Goal: Task Accomplishment & Management: Manage account settings

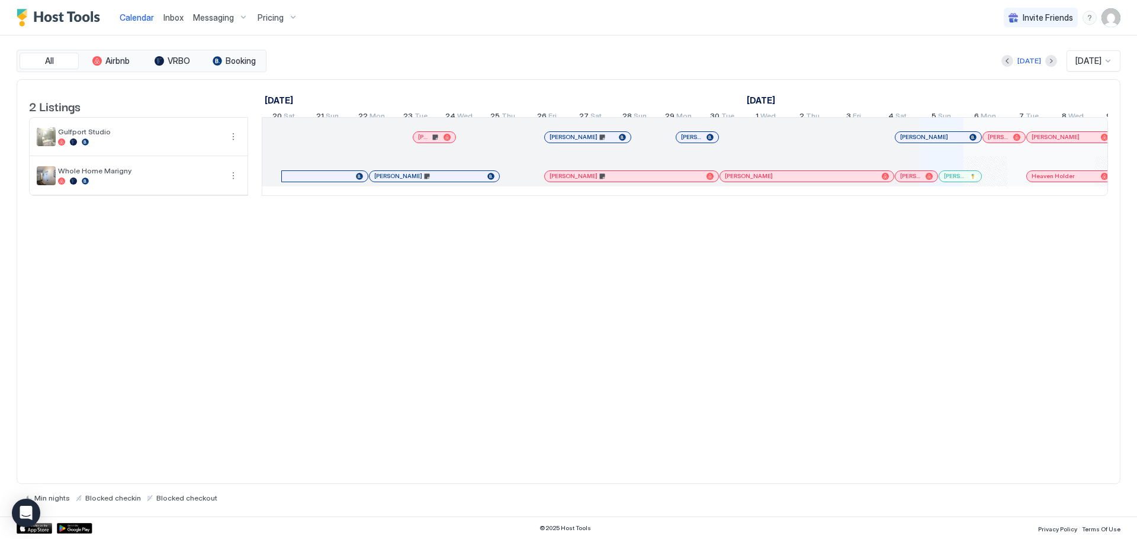
scroll to position [0, 658]
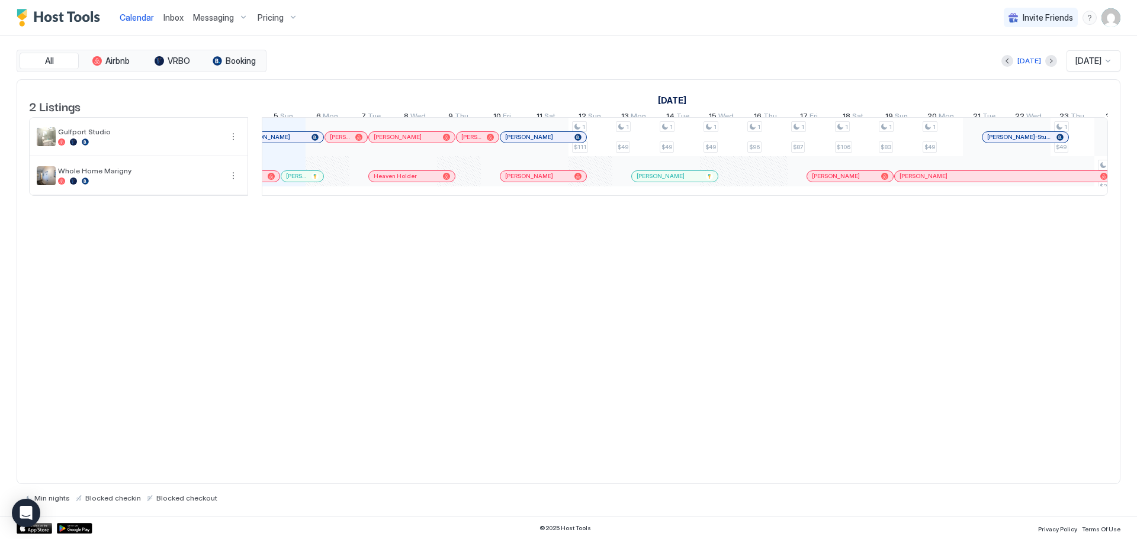
click at [189, 7] on button "Messaging" at bounding box center [220, 17] width 65 height 35
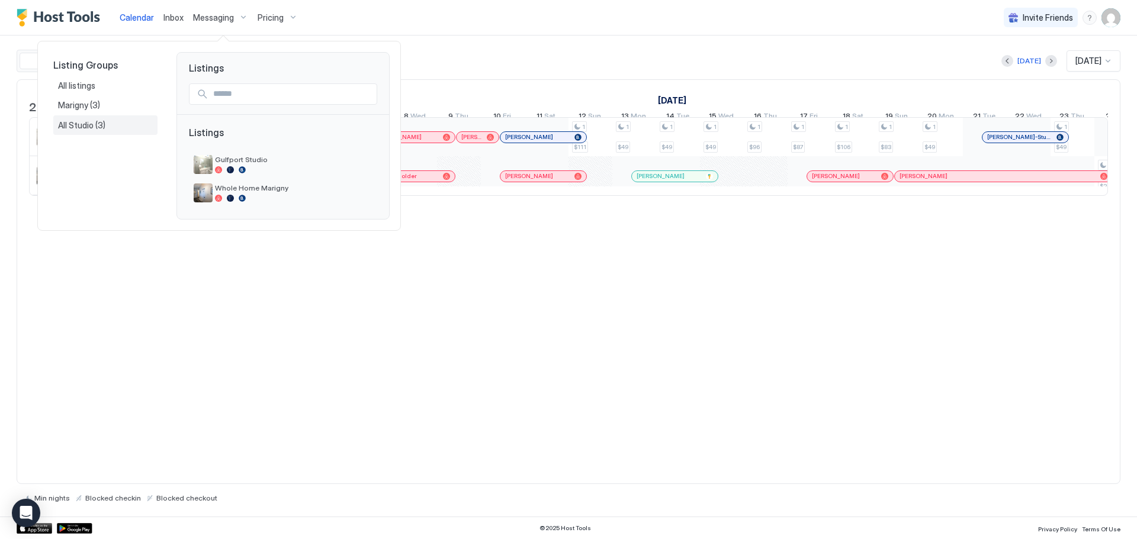
click at [95, 126] on span "(3)" at bounding box center [100, 125] width 10 height 11
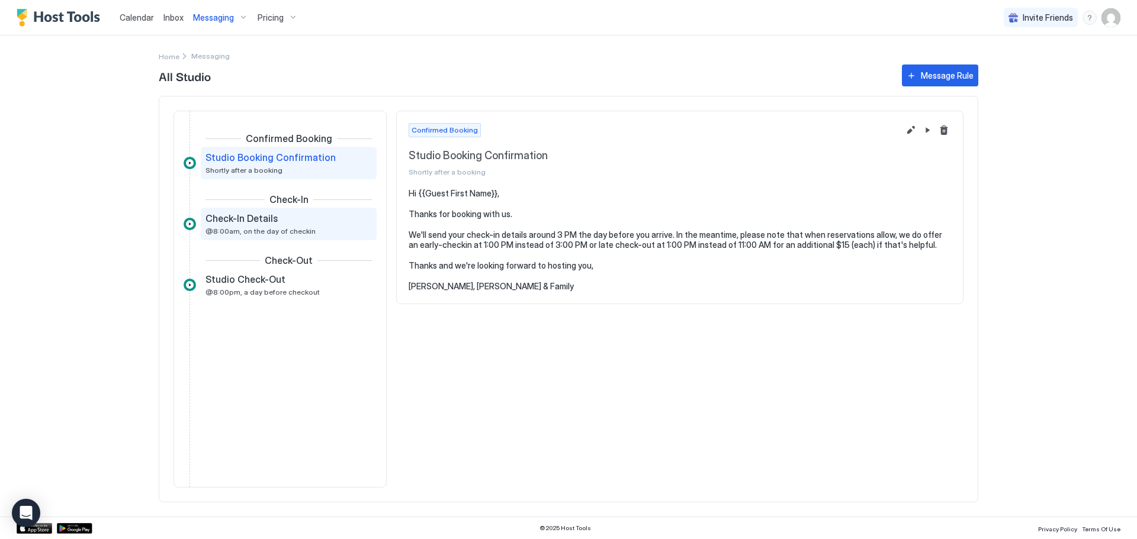
click at [259, 217] on span "Check-In Details" at bounding box center [241, 219] width 72 height 12
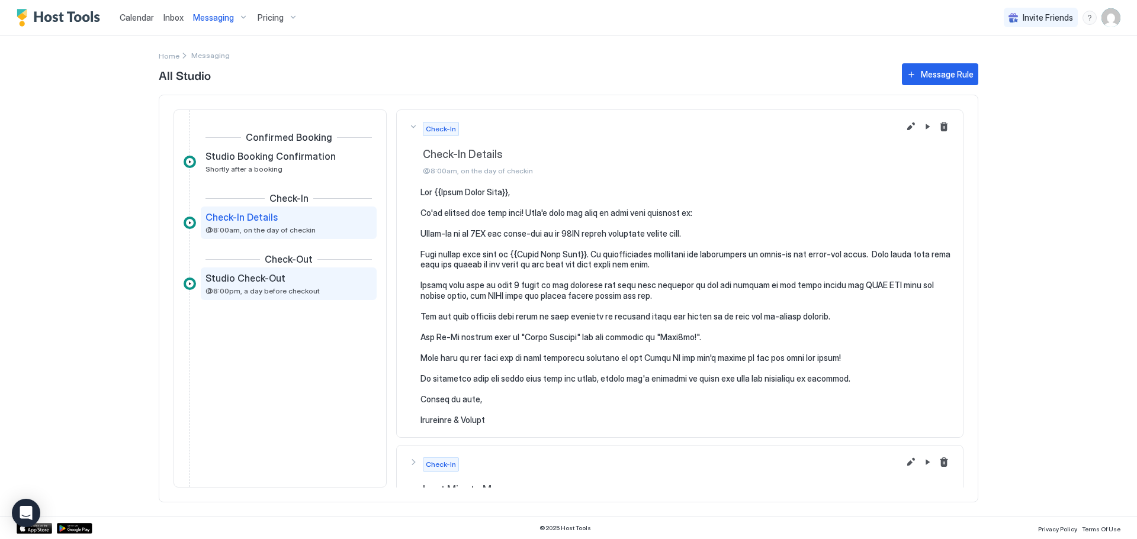
click at [242, 285] on div "Studio Check-Out @8:00pm, a day before checkout" at bounding box center [280, 283] width 150 height 23
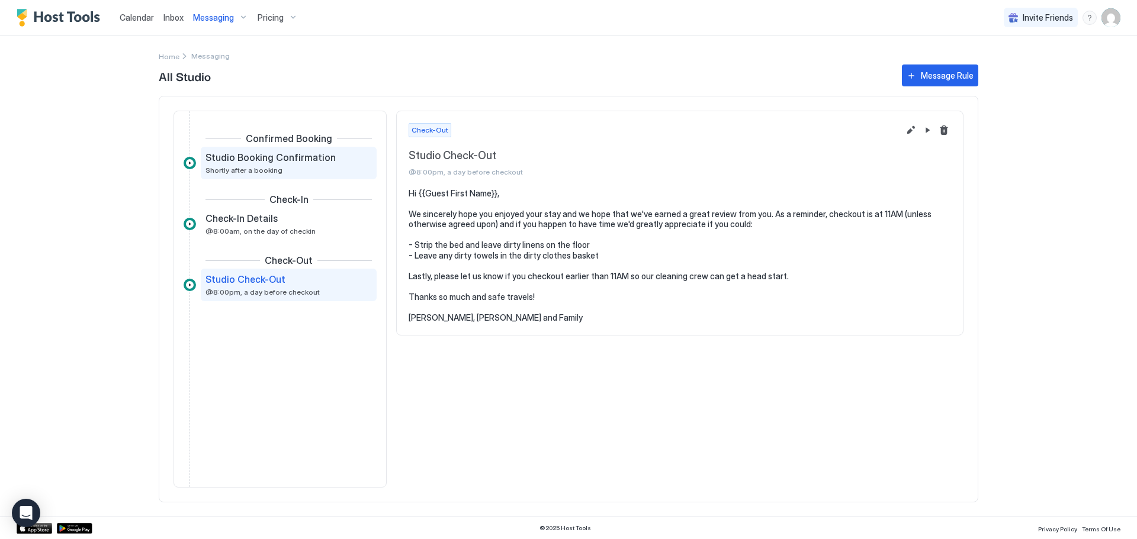
click at [240, 173] on span "Shortly after a booking" at bounding box center [243, 170] width 77 height 9
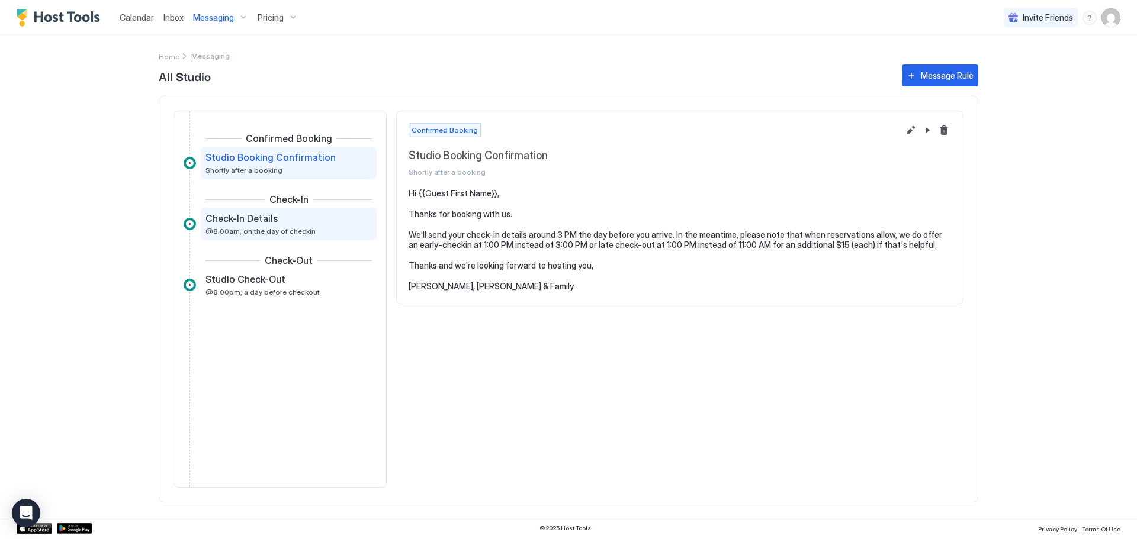
click at [323, 226] on div "Check-In Details @8:00am, on the day of checkin" at bounding box center [280, 224] width 150 height 23
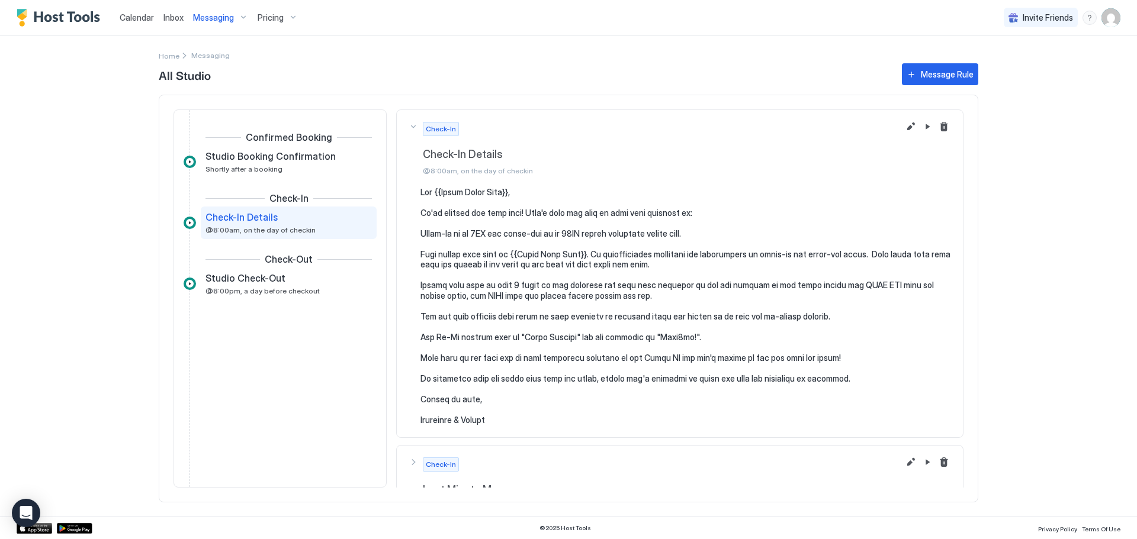
click at [688, 346] on pre at bounding box center [685, 306] width 530 height 239
click at [715, 330] on pre at bounding box center [685, 306] width 530 height 239
click at [904, 125] on button "Edit message rule" at bounding box center [910, 127] width 14 height 14
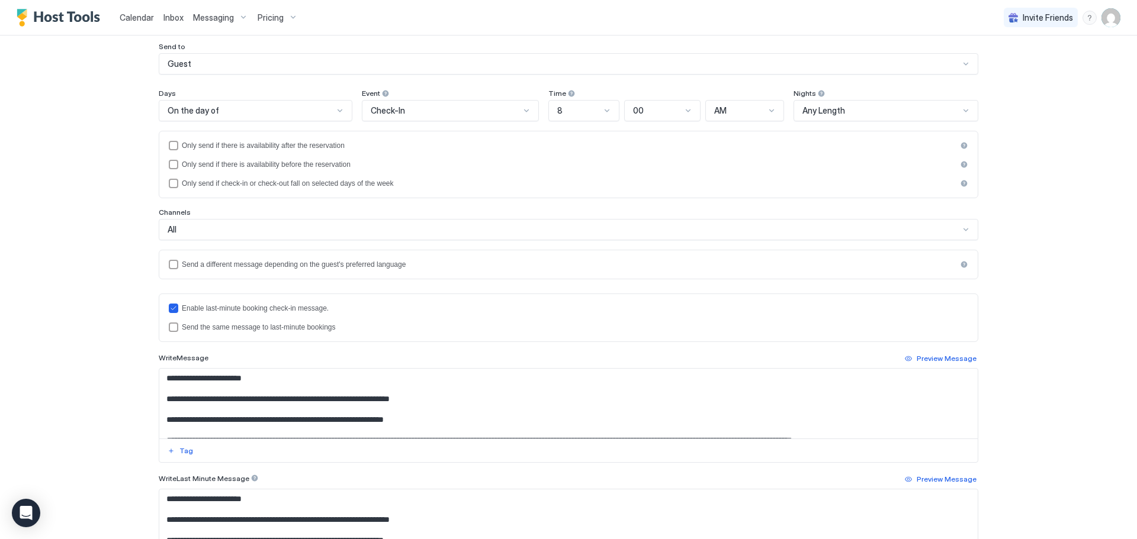
scroll to position [178, 0]
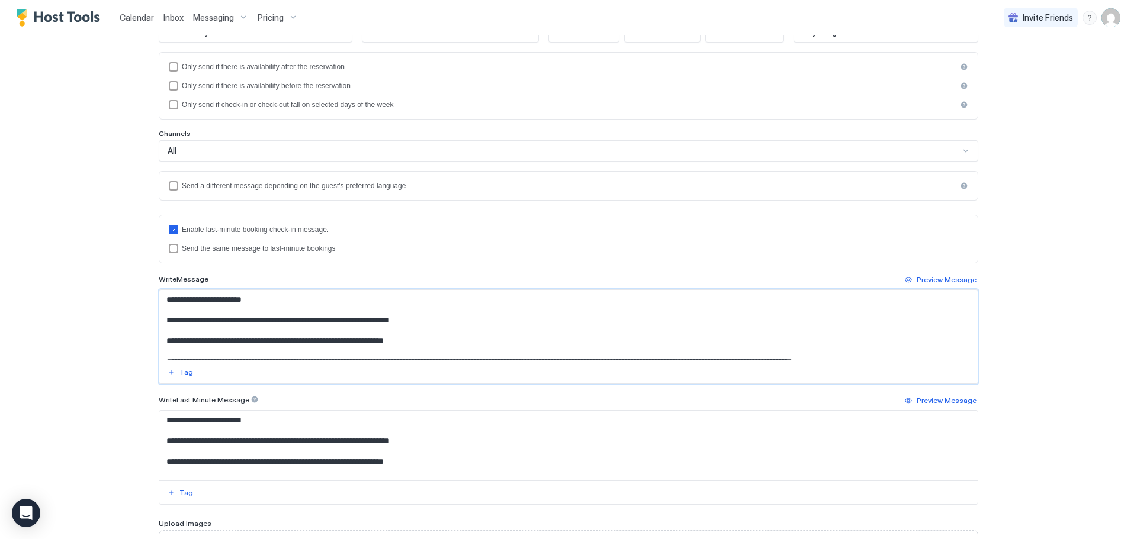
click at [438, 327] on textarea "Input Field" at bounding box center [568, 325] width 818 height 70
click at [926, 276] on div "Preview Message" at bounding box center [946, 280] width 60 height 11
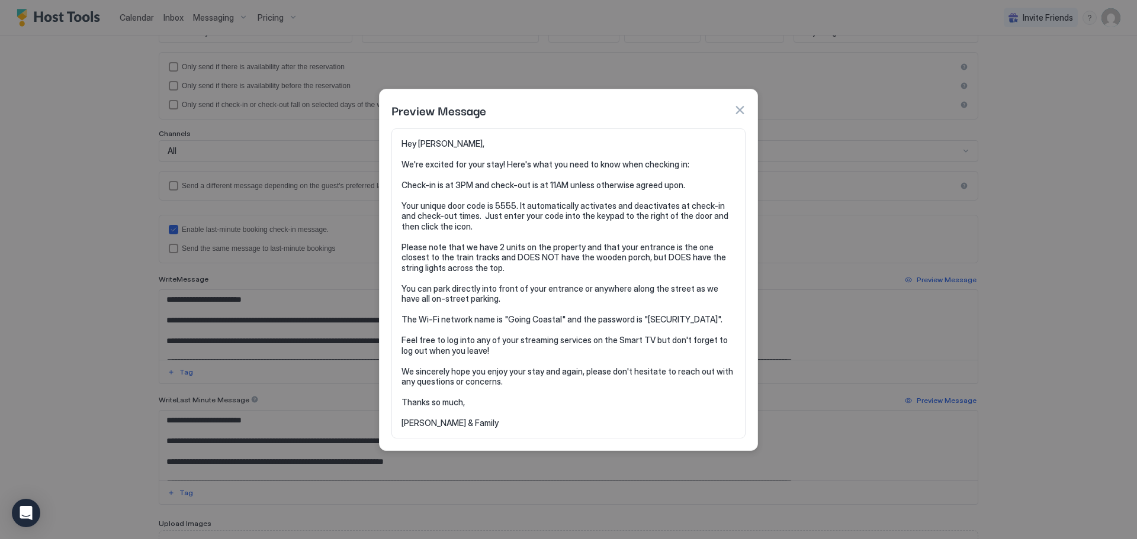
click at [743, 114] on button "button" at bounding box center [739, 110] width 12 height 12
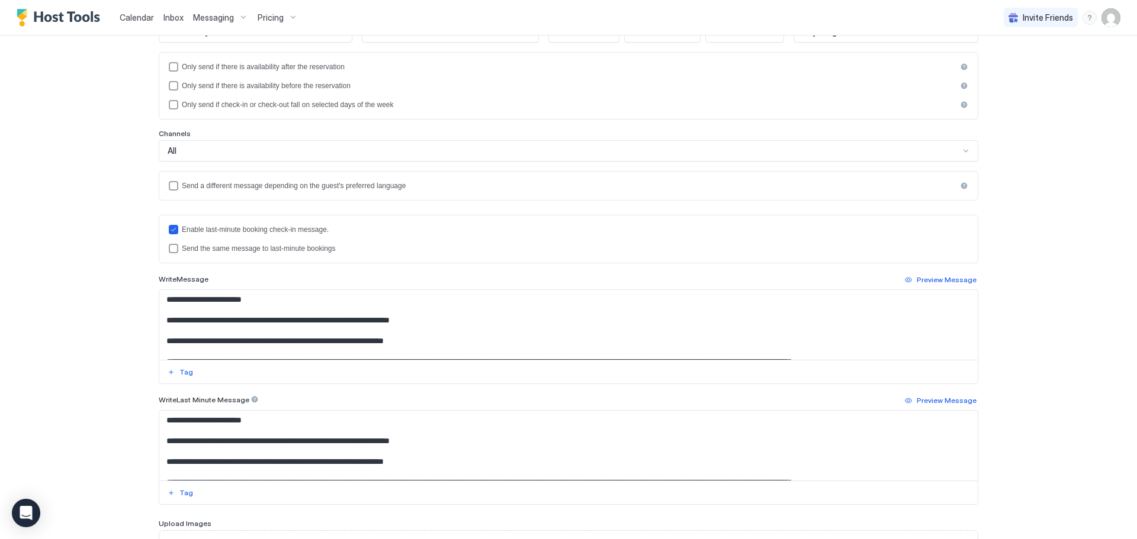
click at [446, 337] on textarea "Input Field" at bounding box center [568, 325] width 818 height 70
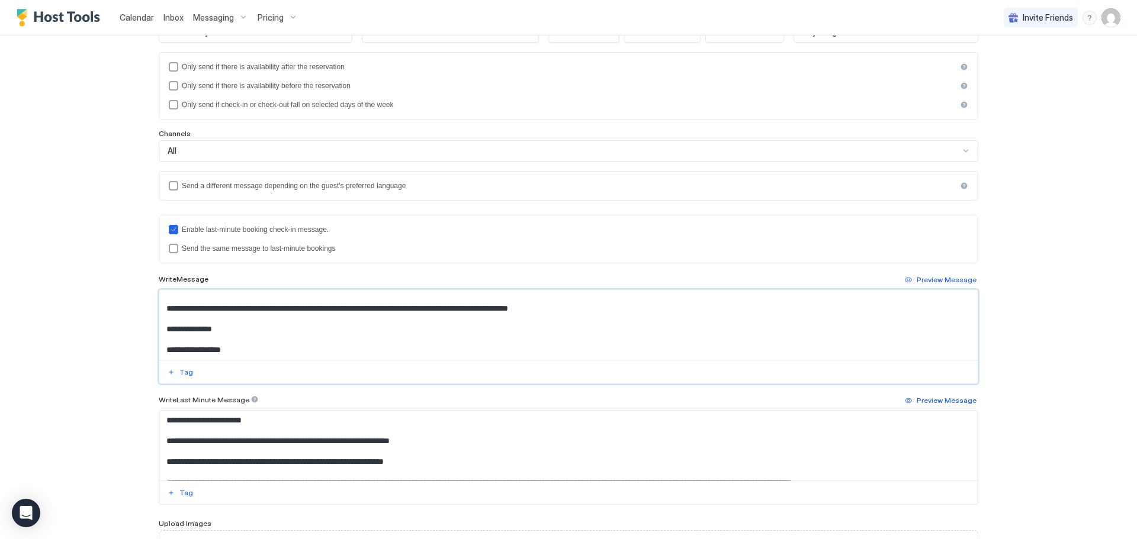
scroll to position [157, 0]
click at [605, 310] on textarea "Input Field" at bounding box center [568, 325] width 818 height 70
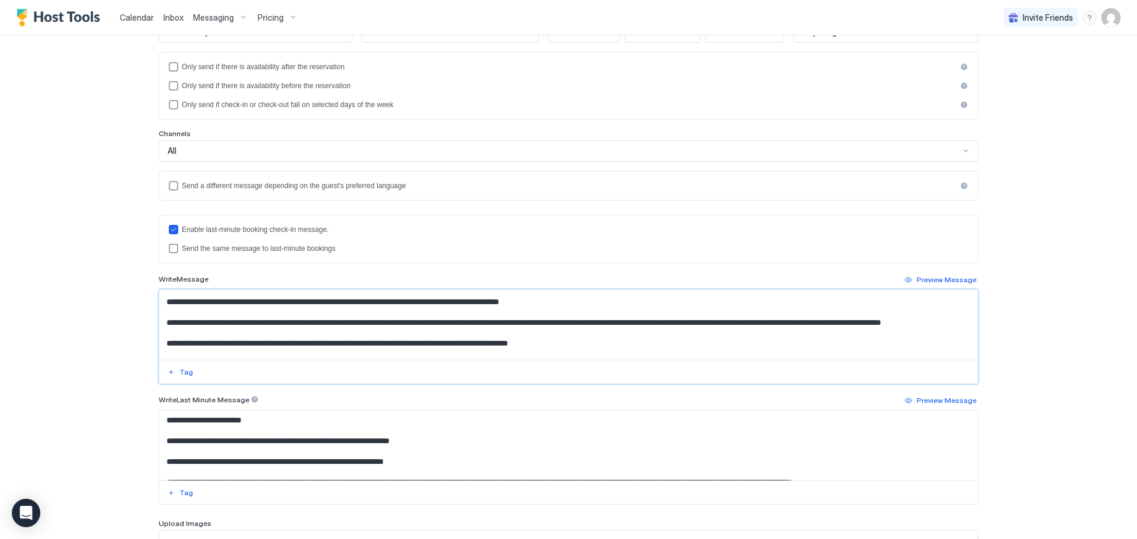
scroll to position [121, 0]
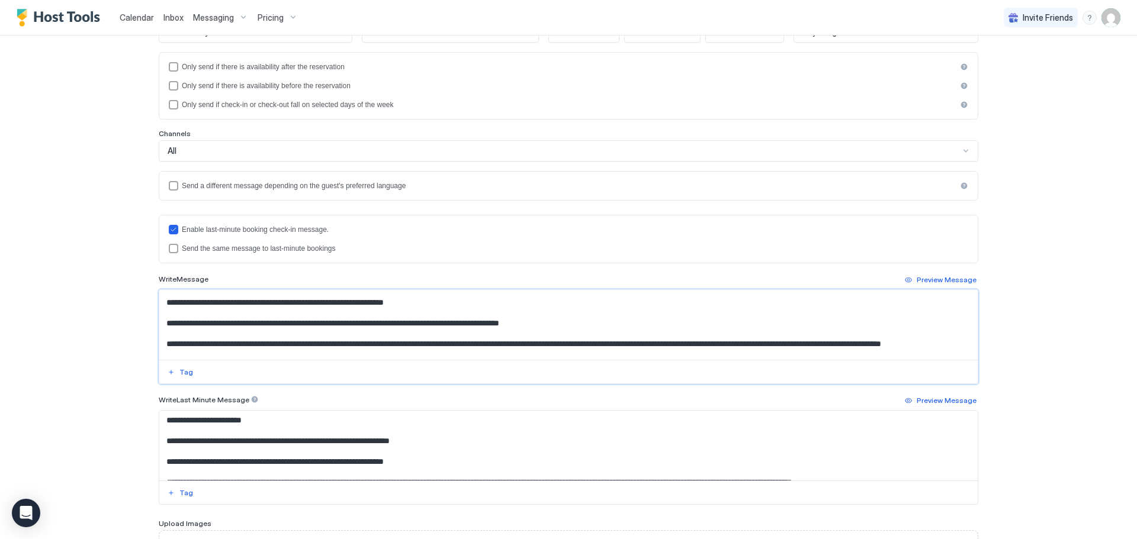
click at [746, 349] on textarea "Input Field" at bounding box center [568, 325] width 818 height 70
click at [876, 348] on textarea "Input Field" at bounding box center [568, 325] width 818 height 70
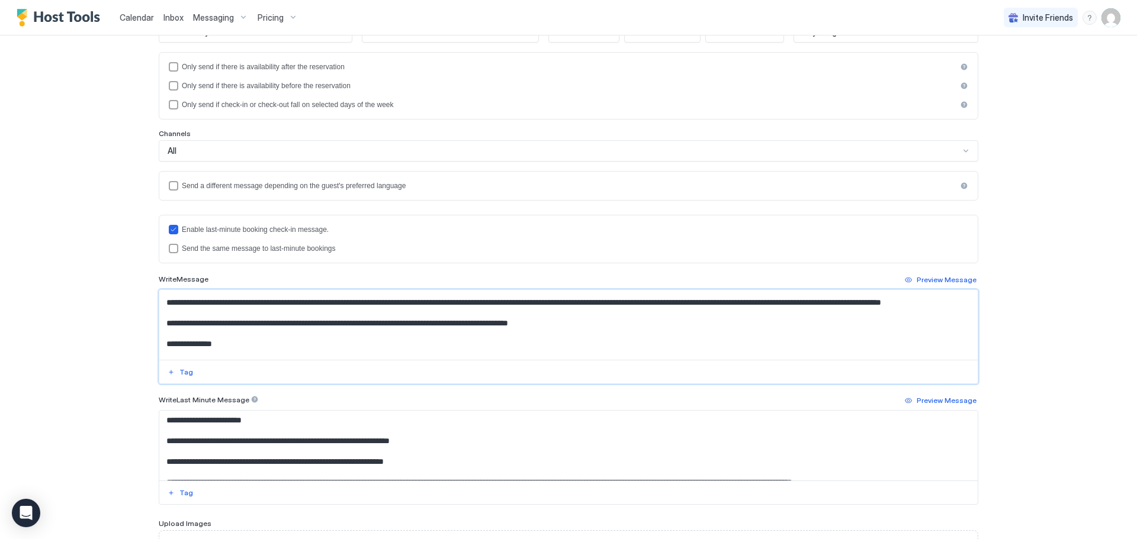
scroll to position [181, 0]
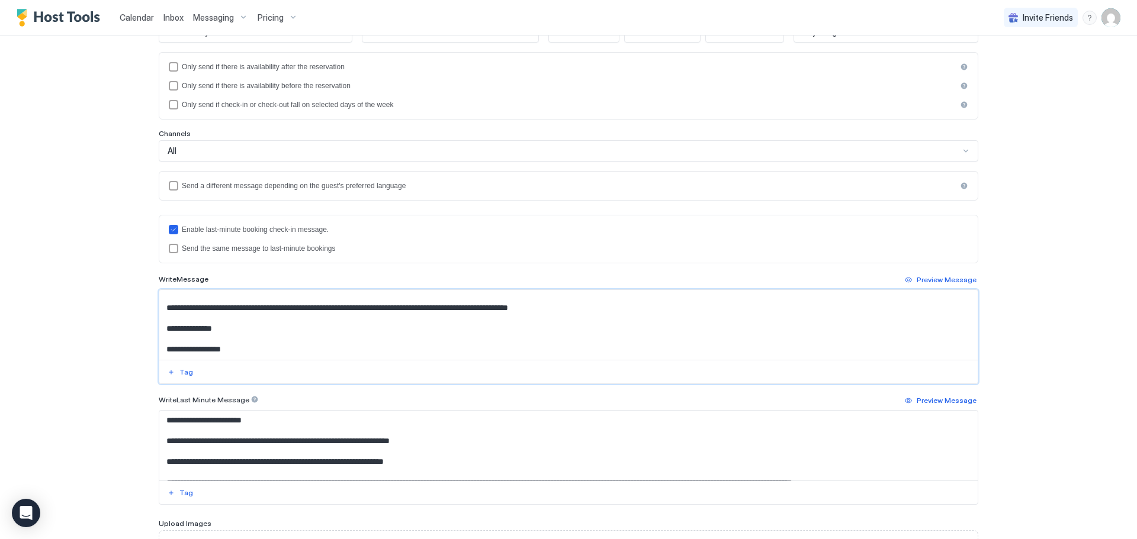
click at [297, 321] on textarea "Input Field" at bounding box center [568, 325] width 818 height 70
click at [395, 318] on textarea "Input Field" at bounding box center [568, 325] width 818 height 70
click at [529, 322] on textarea "Input Field" at bounding box center [568, 325] width 818 height 70
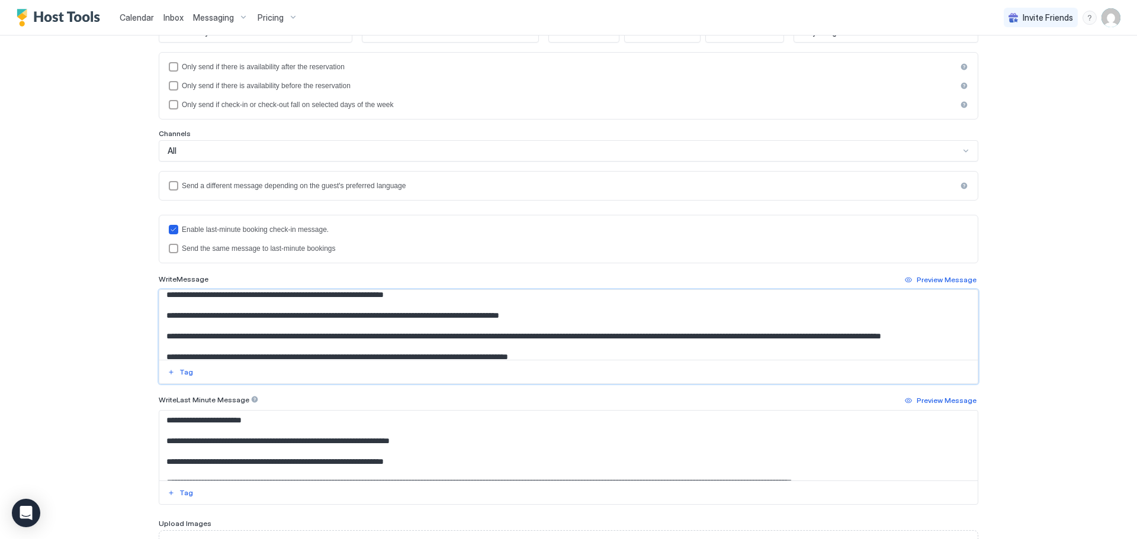
scroll to position [140, 0]
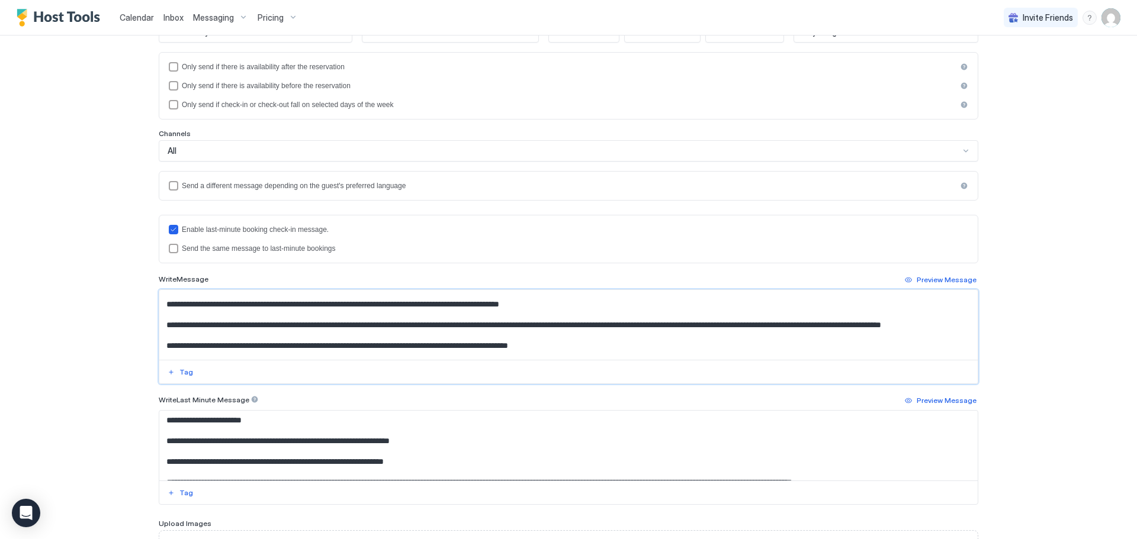
drag, startPoint x: 217, startPoint y: 350, endPoint x: 159, endPoint y: 324, distance: 64.1
click at [159, 324] on textarea "Input Field" at bounding box center [568, 325] width 818 height 70
type textarea "**********"
click at [459, 446] on textarea "Input Field" at bounding box center [568, 446] width 818 height 70
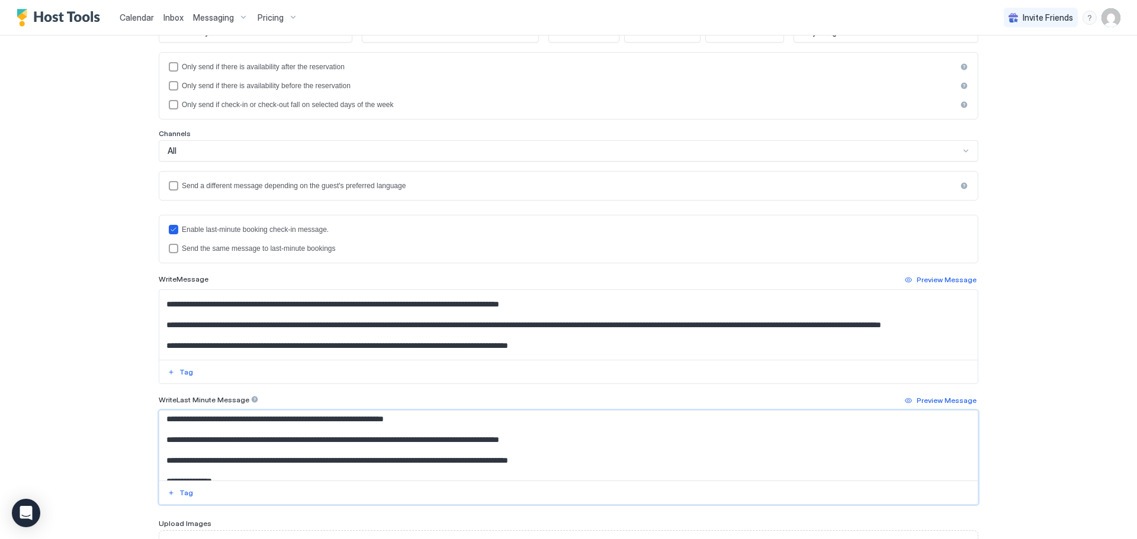
scroll to position [98, 0]
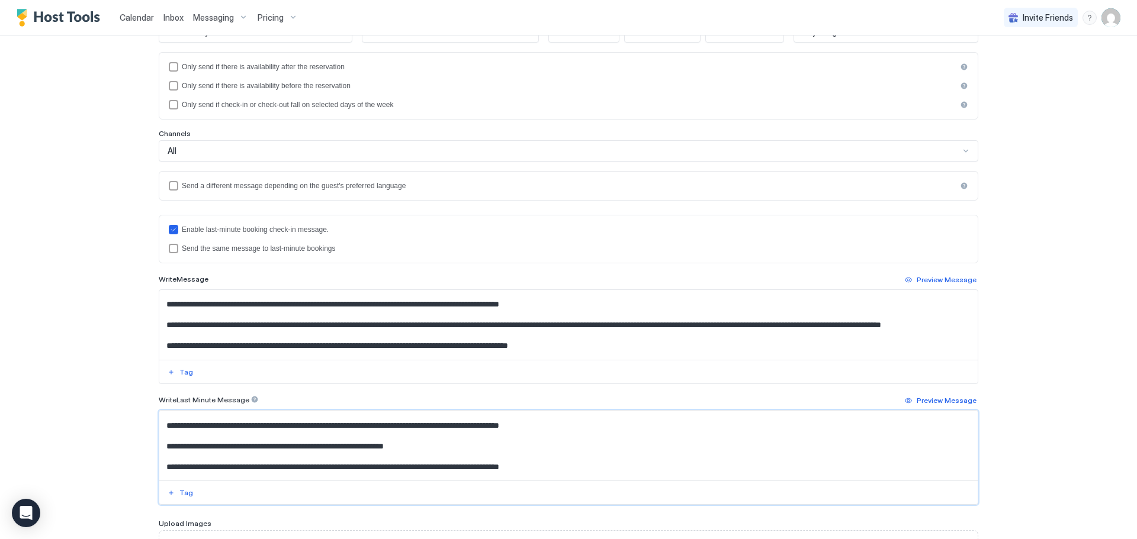
click at [614, 468] on textarea "Input Field" at bounding box center [568, 446] width 818 height 70
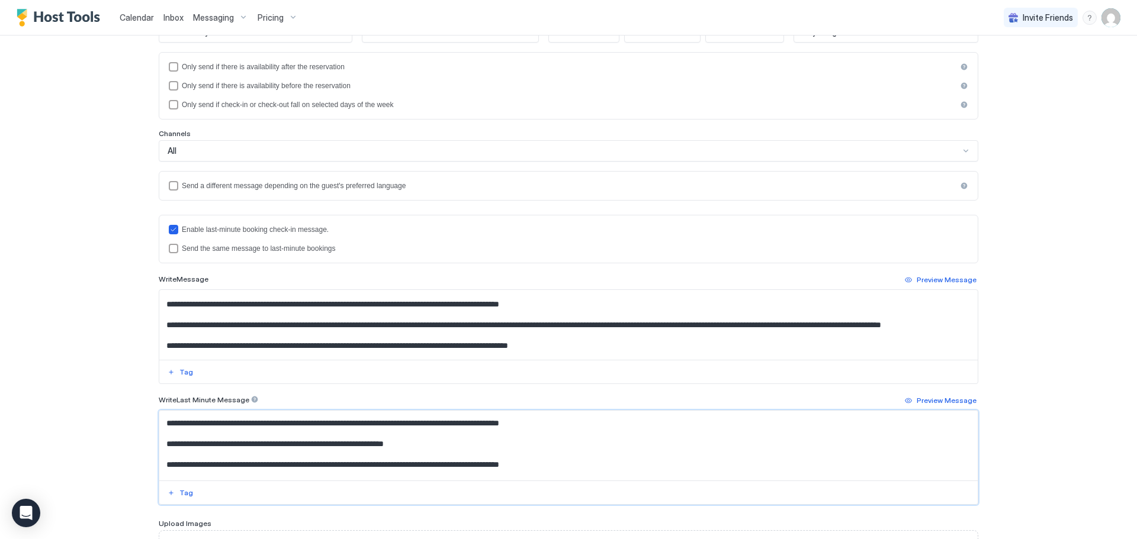
scroll to position [111, 0]
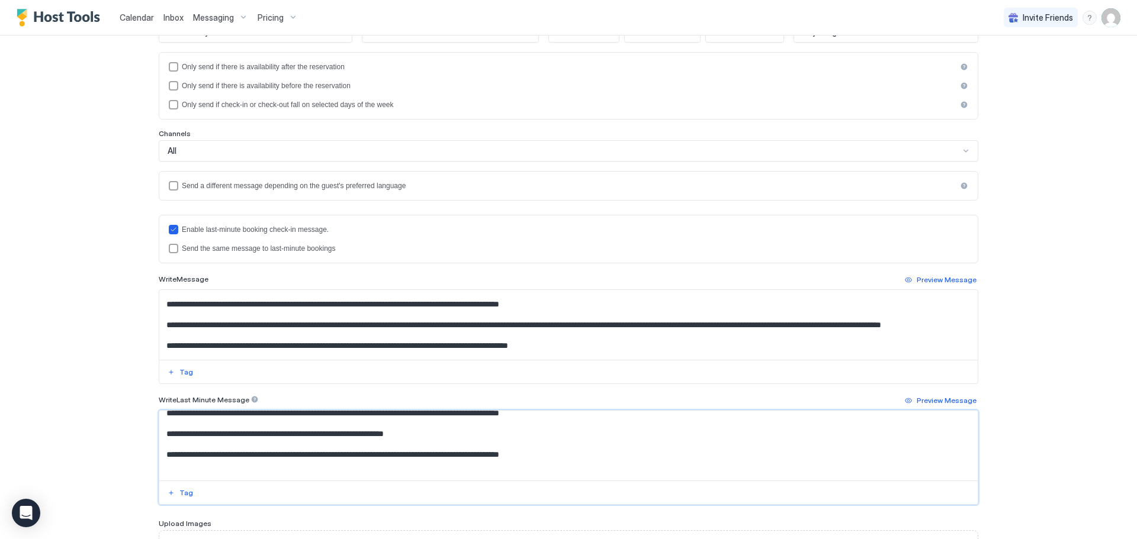
paste textarea "**********"
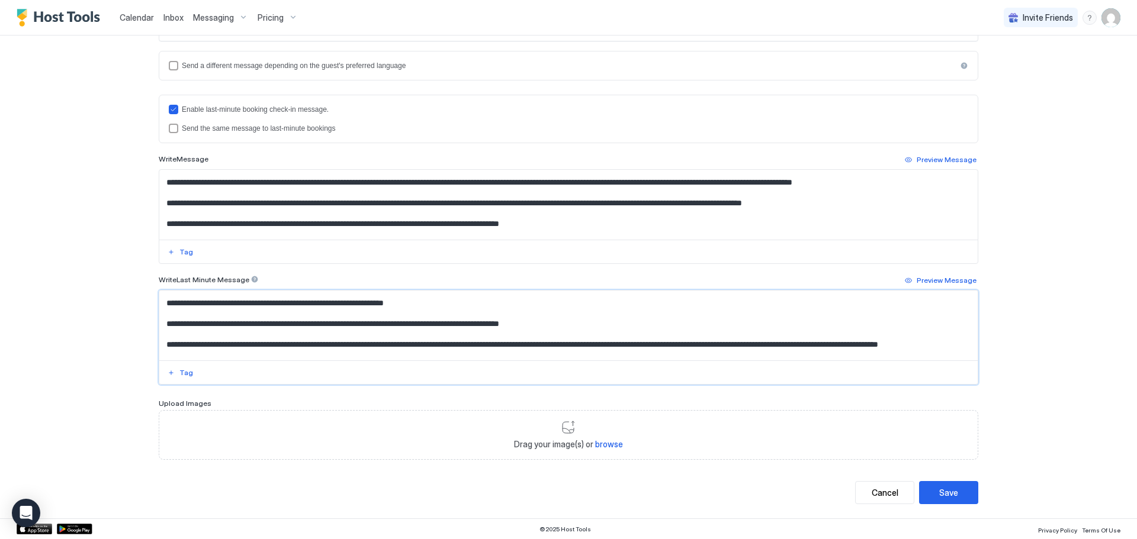
scroll to position [298, 0]
type textarea "**********"
click at [947, 494] on div "Save" at bounding box center [948, 492] width 19 height 12
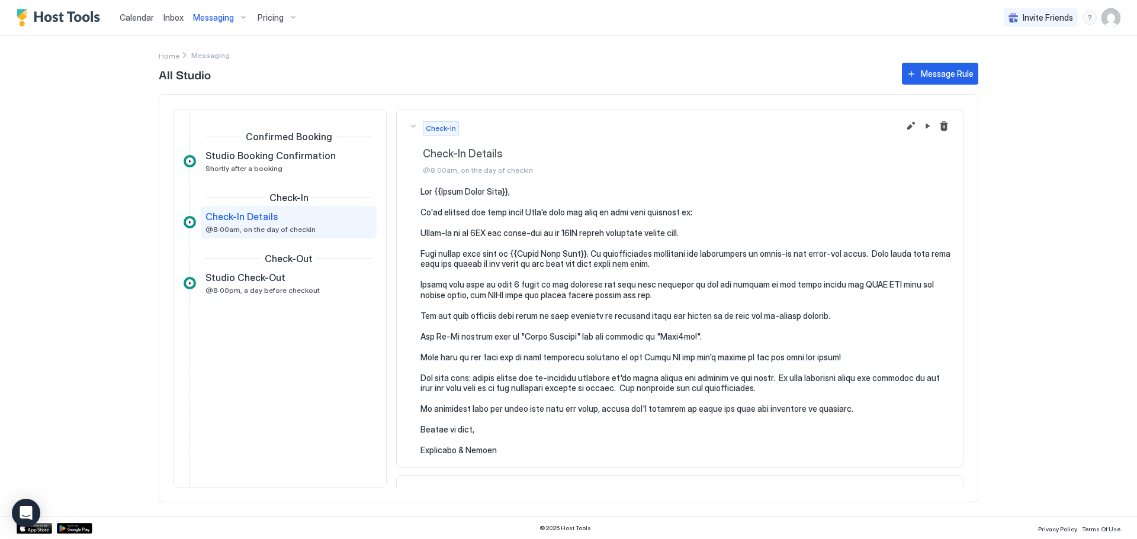
click at [136, 17] on span "Calendar" at bounding box center [137, 17] width 34 height 10
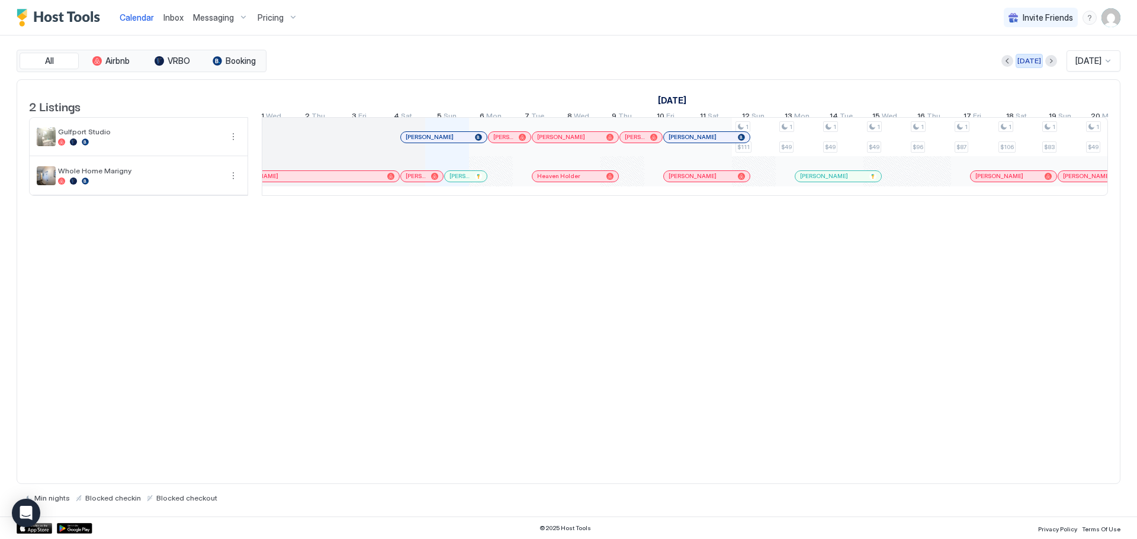
click at [1024, 62] on div "[DATE]" at bounding box center [1029, 61] width 24 height 11
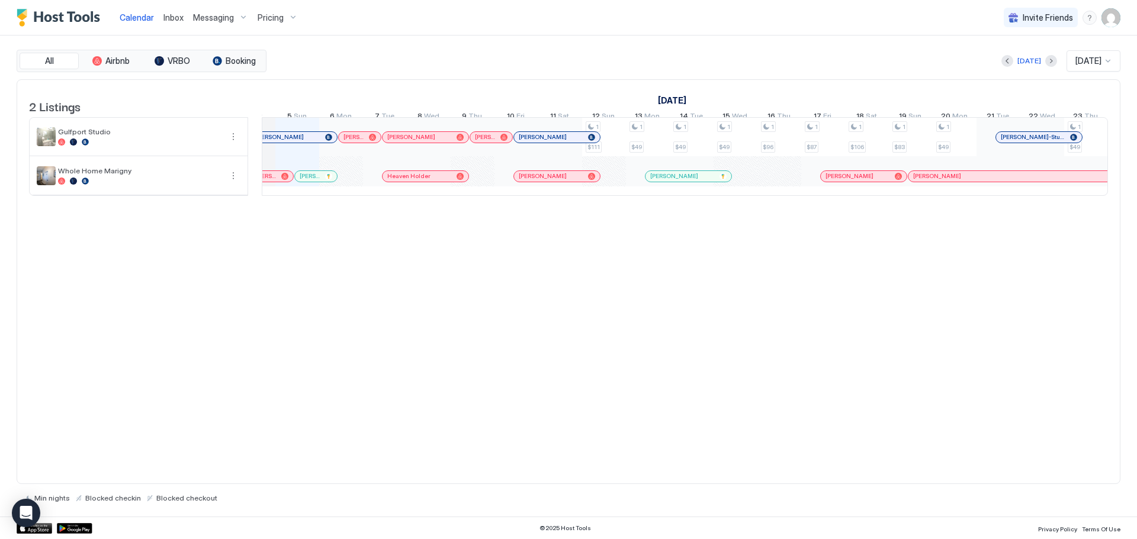
scroll to position [0, 639]
click at [1019, 66] on div "[DATE]" at bounding box center [1029, 61] width 24 height 11
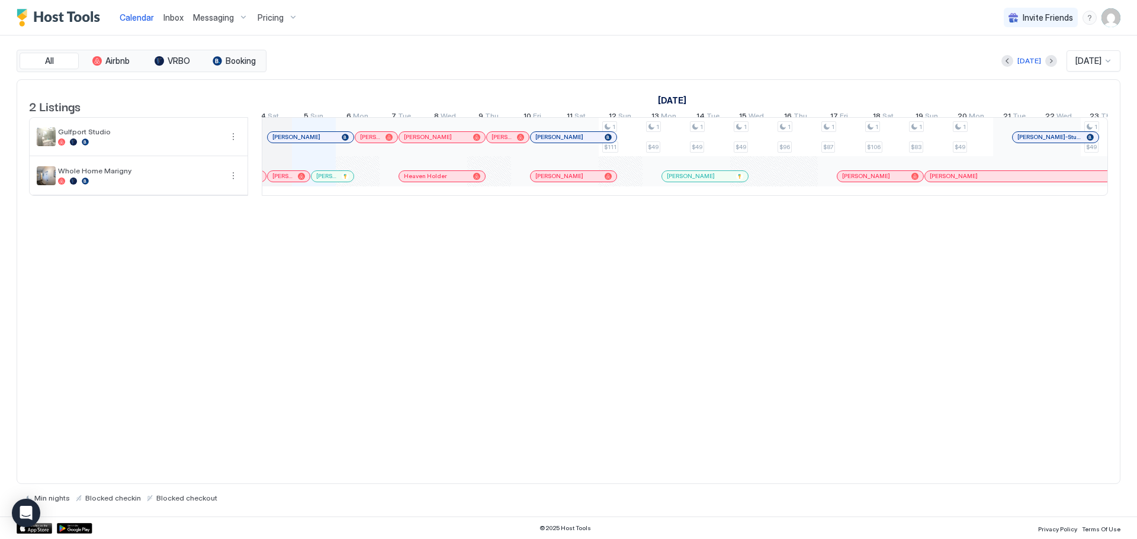
scroll to position [0, 602]
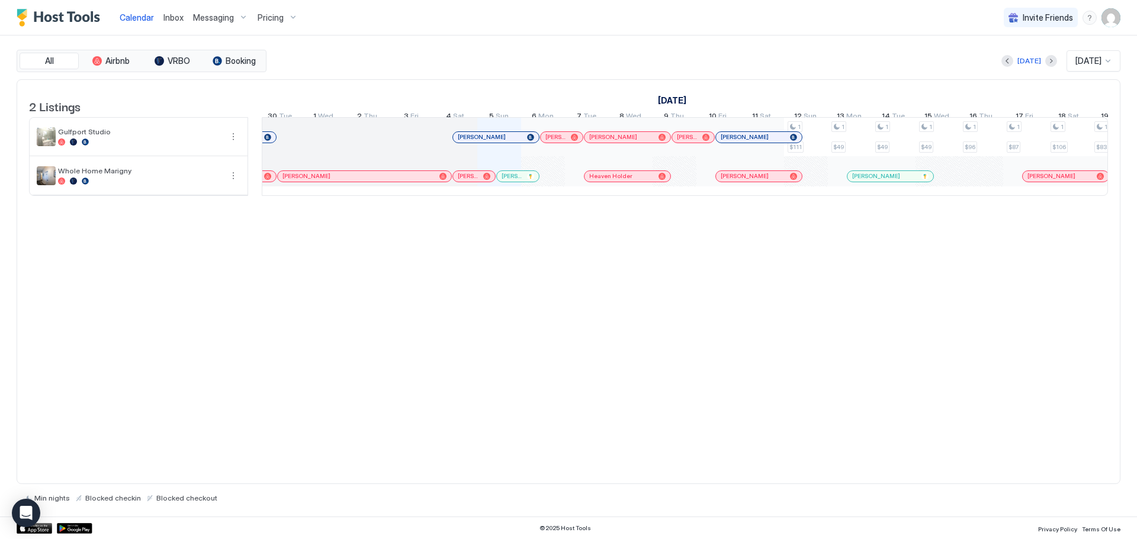
click at [467, 180] on span "[PERSON_NAME]" at bounding box center [468, 176] width 21 height 8
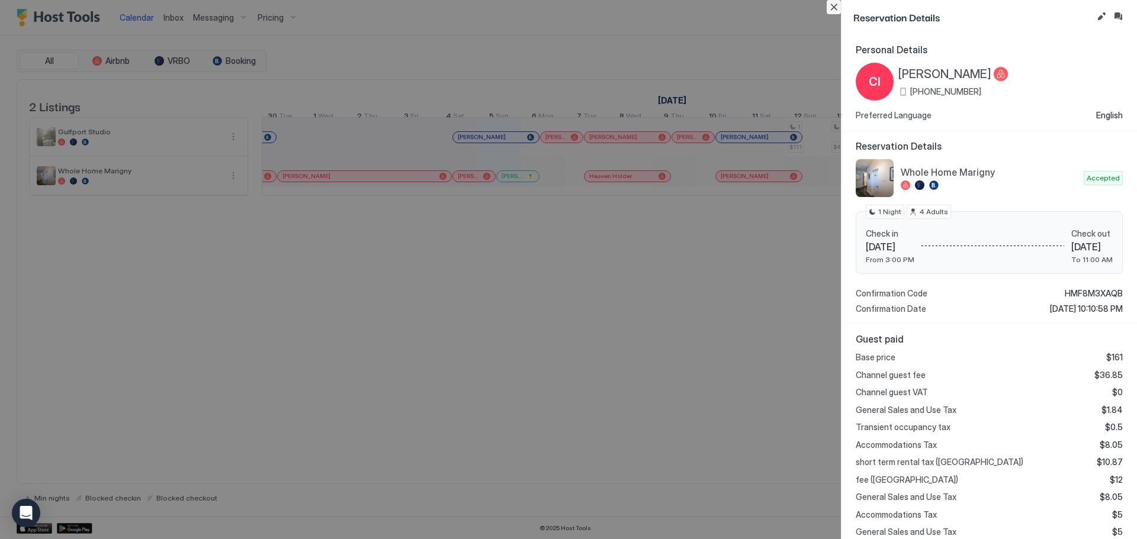
click at [832, 6] on button "Close" at bounding box center [833, 7] width 14 height 14
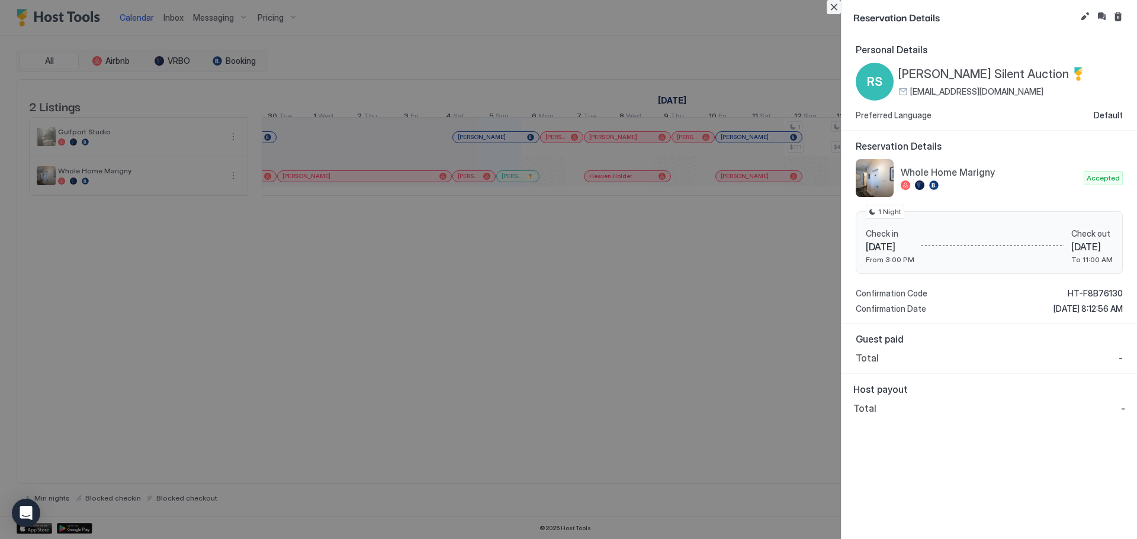
click at [835, 8] on button "Close" at bounding box center [833, 7] width 14 height 14
